Goal: Task Accomplishment & Management: Manage account settings

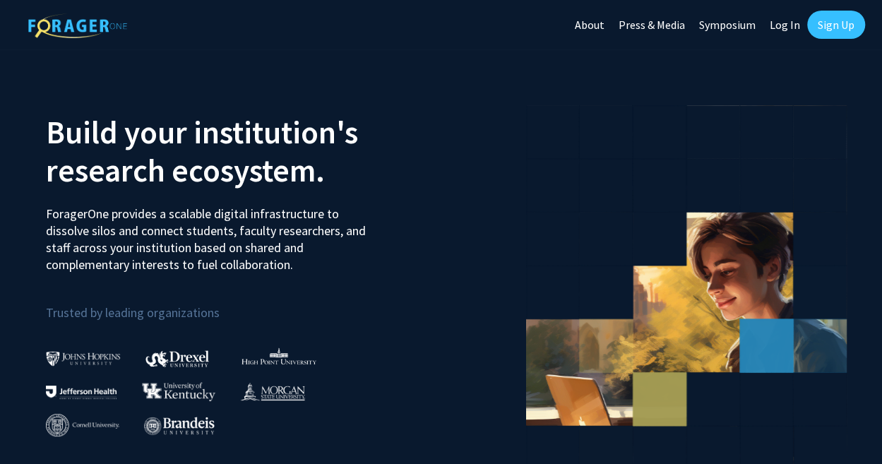
click at [785, 21] on link "Log In" at bounding box center [785, 24] width 44 height 49
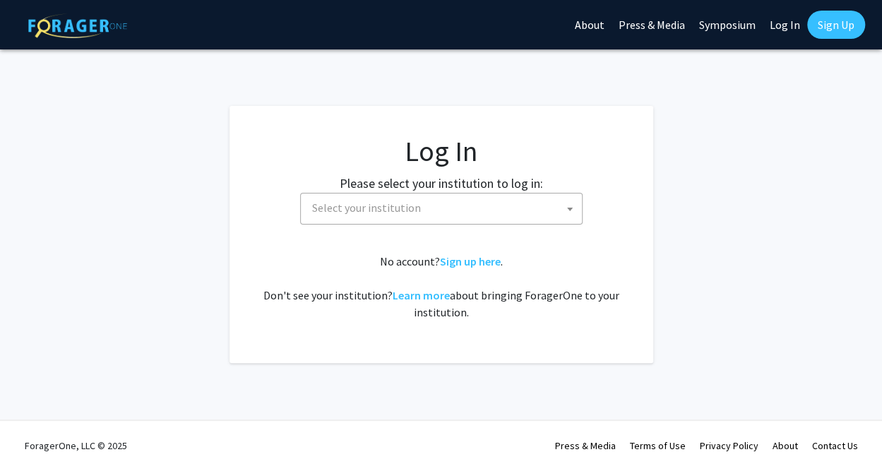
click at [506, 214] on span "Select your institution" at bounding box center [444, 208] width 275 height 29
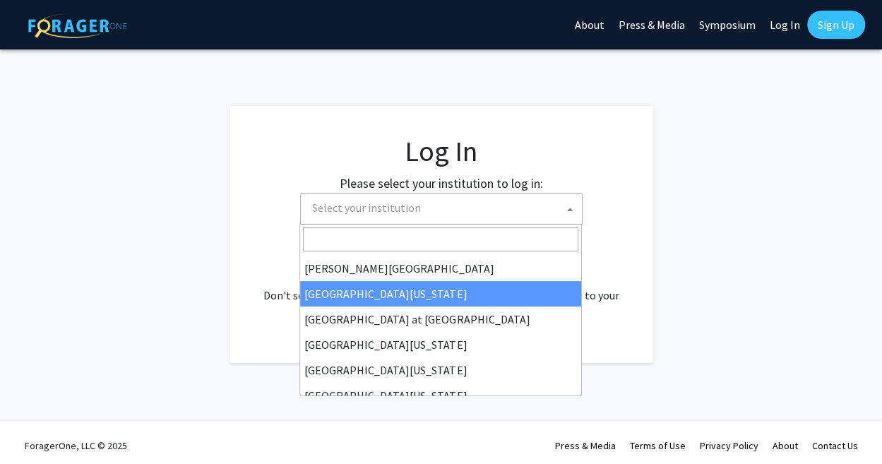
scroll to position [494, 0]
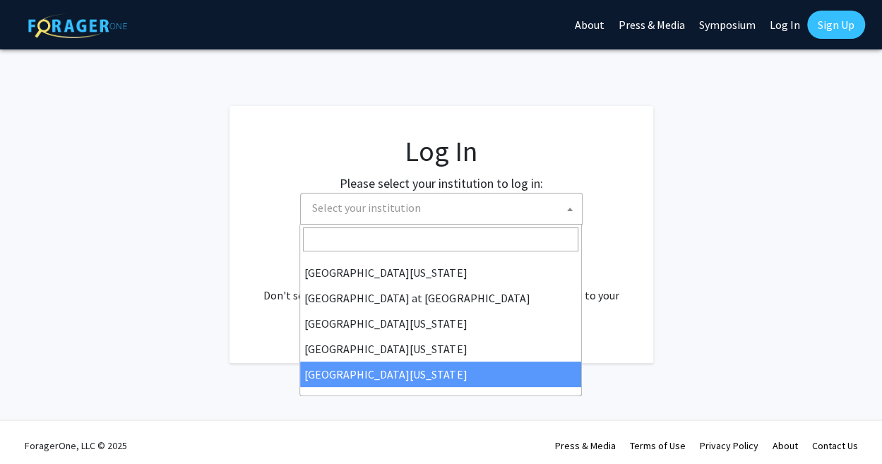
select select "33"
